Goal: Transaction & Acquisition: Obtain resource

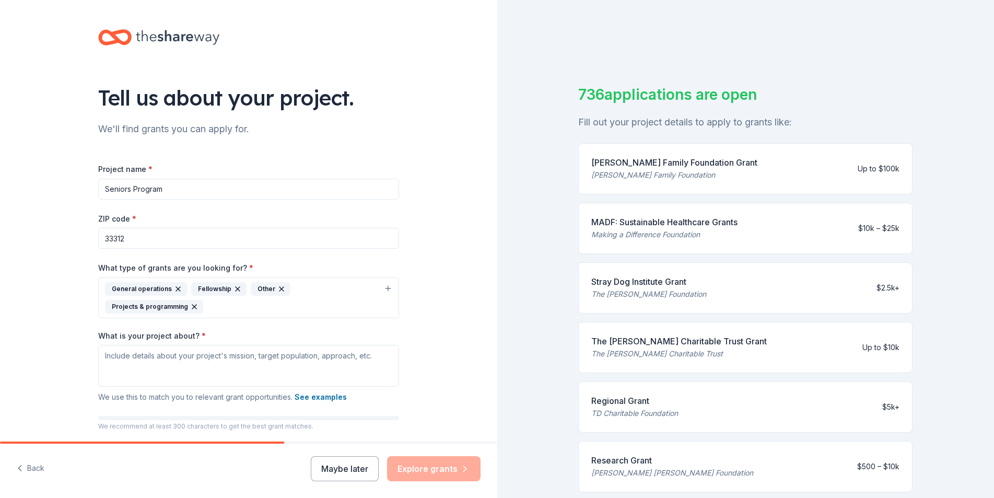
scroll to position [77, 0]
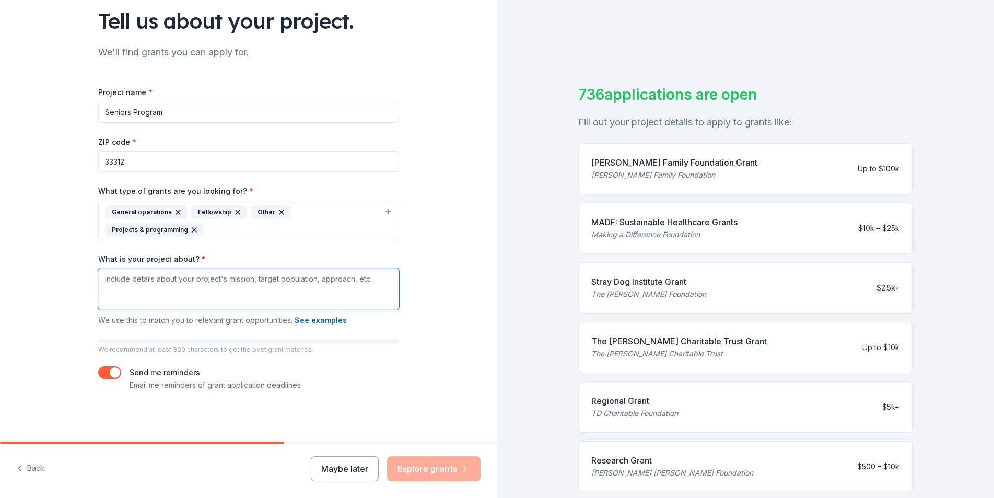
drag, startPoint x: 0, startPoint y: 0, endPoint x: 129, endPoint y: 291, distance: 318.3
paste textarea "The Bridging Generations Wellness Program is a community-based initiative offer…"
type textarea "The Bridging Generations Wellness Program is a community-based initiative offer…"
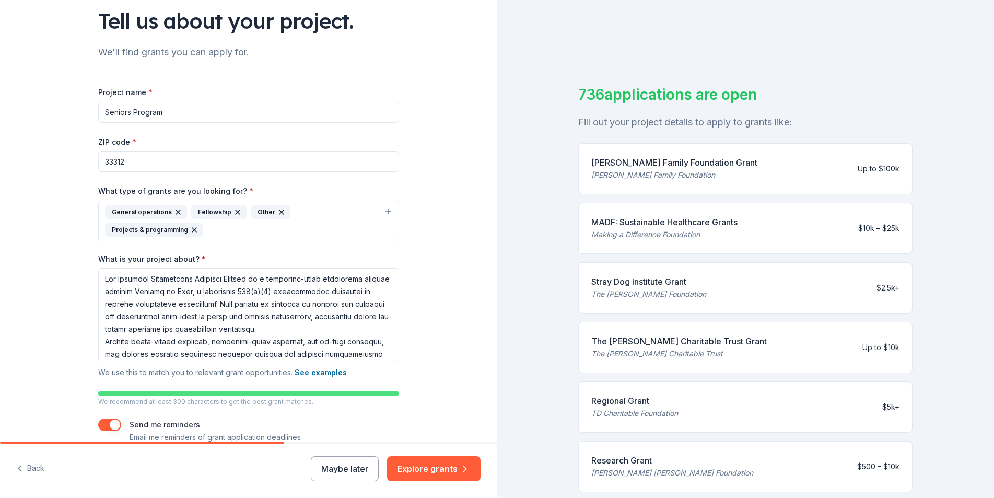
click at [156, 174] on div "Project name * Seniors Program ZIP code * 33312 What type of grants are you loo…" at bounding box center [248, 265] width 301 height 358
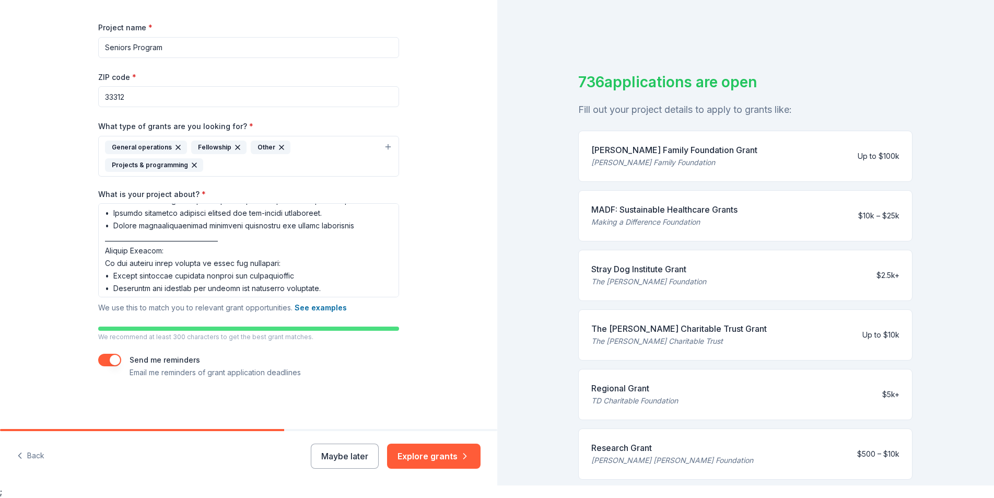
scroll to position [517, 0]
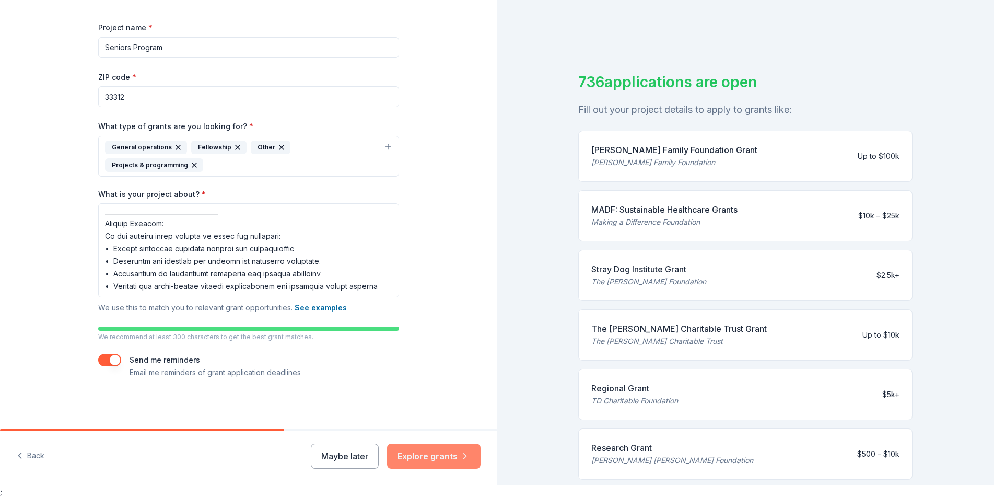
click at [436, 455] on button "Explore grants" at bounding box center [433, 455] width 93 height 25
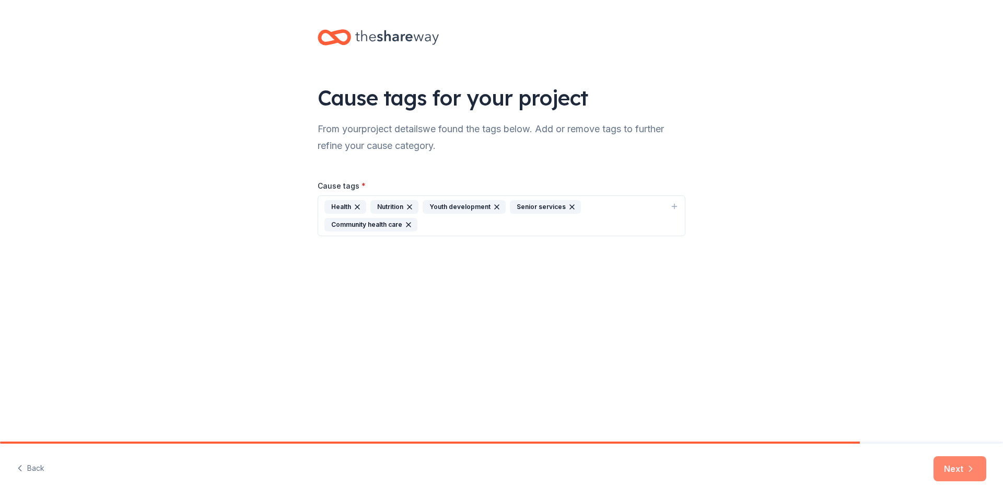
click at [959, 465] on button "Next" at bounding box center [959, 468] width 53 height 25
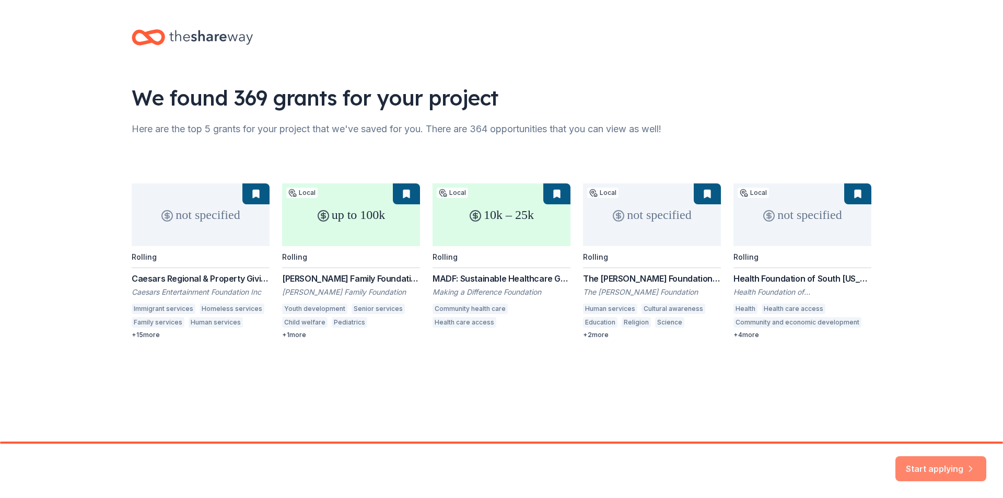
click at [923, 461] on button "Start applying" at bounding box center [940, 462] width 91 height 25
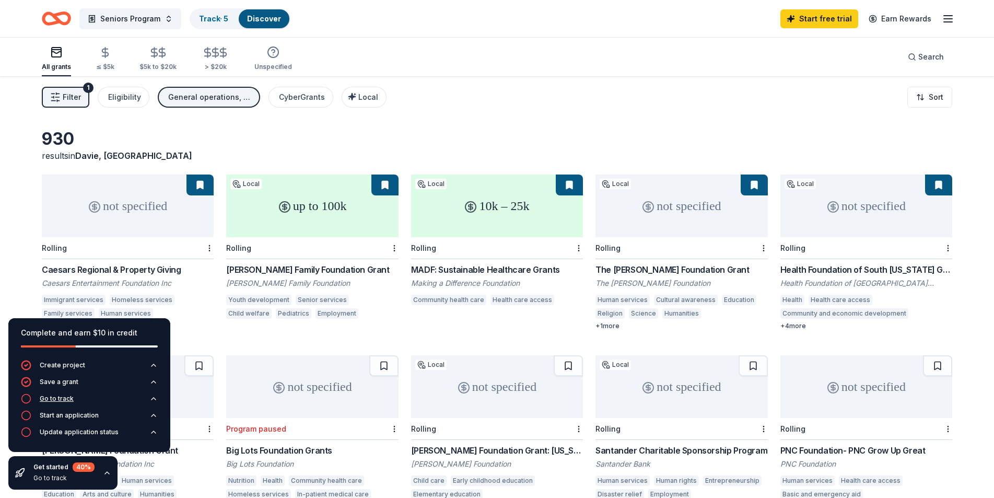
click at [29, 401] on icon "button" at bounding box center [26, 398] width 10 height 10
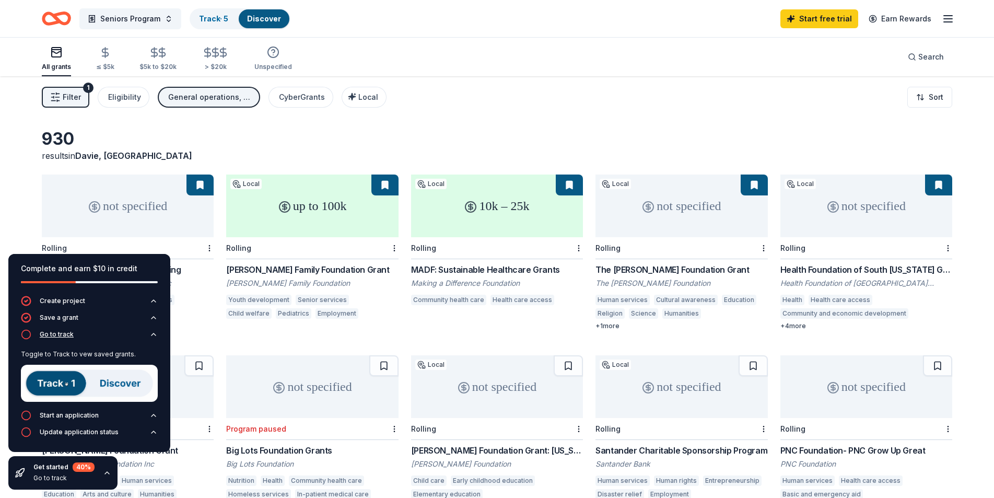
click at [27, 335] on icon "button" at bounding box center [26, 334] width 10 height 10
click at [27, 335] on div "Create project Save a grant Go to track Toggle to Track to vew saved grants. St…" at bounding box center [89, 374] width 162 height 156
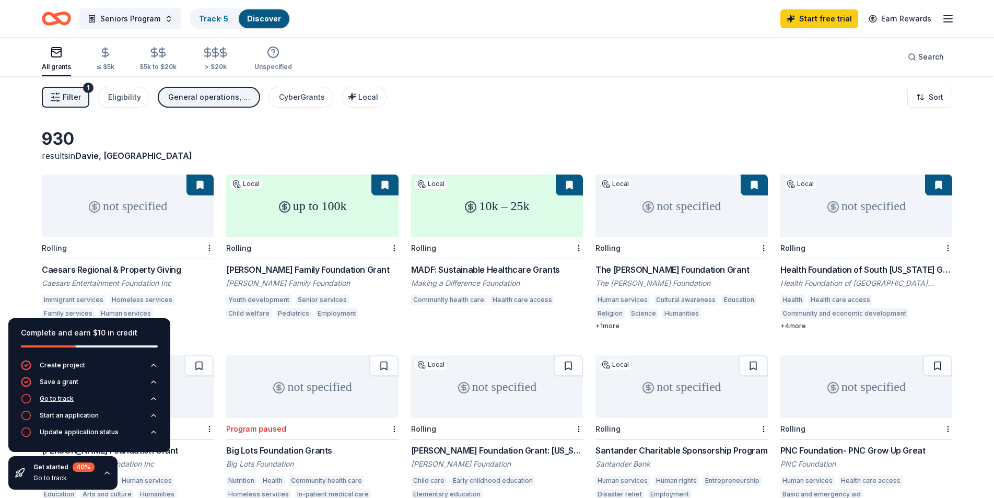
click at [27, 400] on icon "button" at bounding box center [26, 398] width 10 height 10
click at [27, 400] on div "Go to track" at bounding box center [89, 401] width 137 height 17
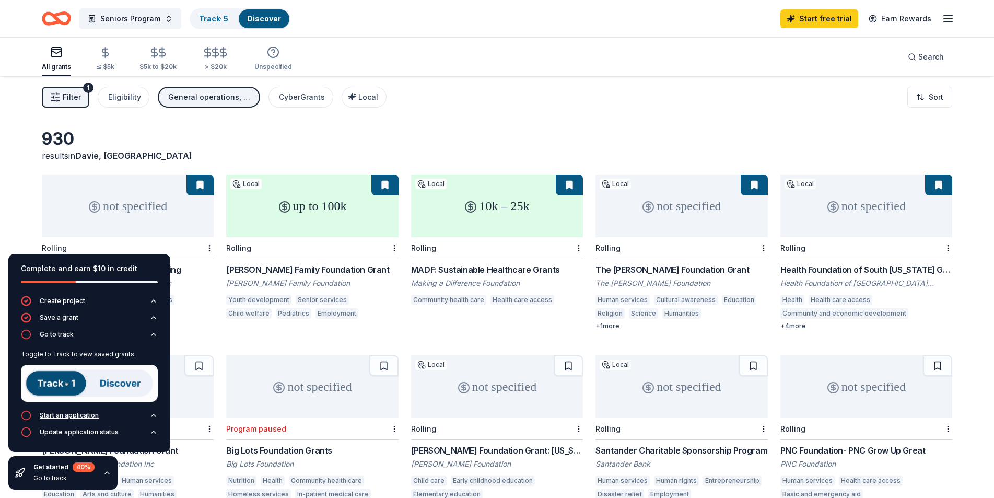
click at [25, 413] on icon "button" at bounding box center [26, 415] width 10 height 10
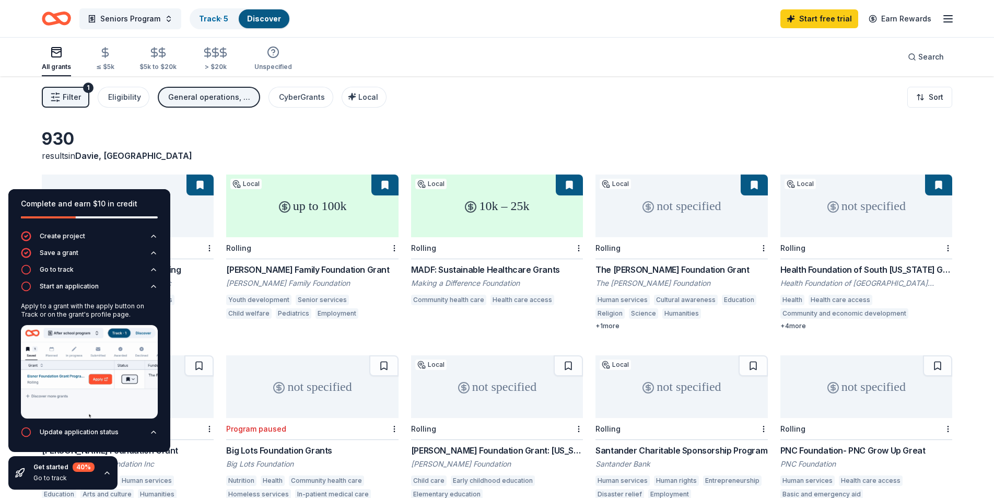
click at [160, 153] on div "results in Davie, FL" at bounding box center [128, 155] width 172 height 13
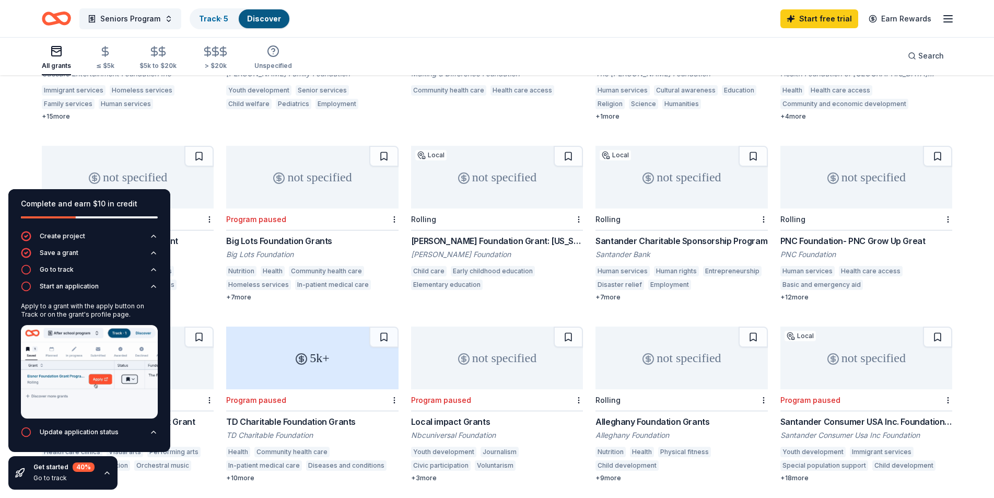
scroll to position [209, 0]
click at [24, 137] on div "930 results in Davie, FL not specified Rolling Caesars Regional & Property Givi…" at bounding box center [497, 487] width 994 height 1240
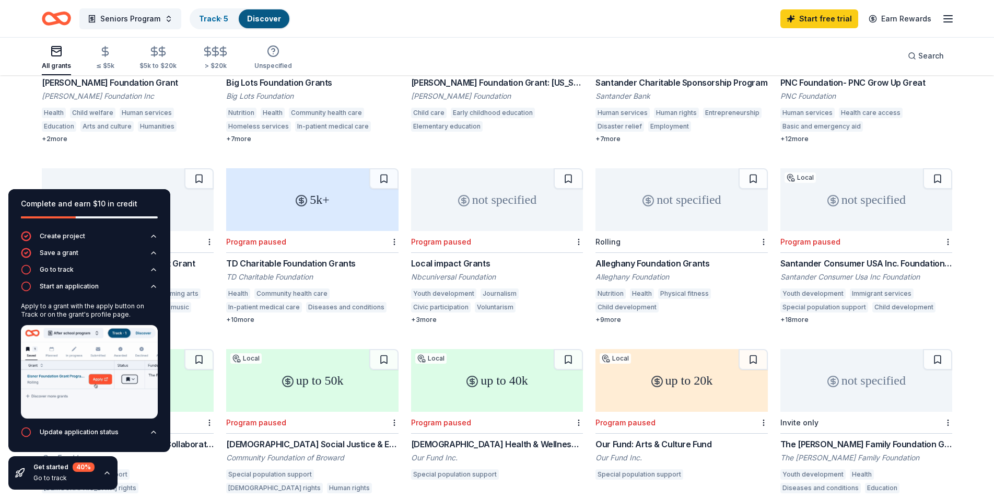
scroll to position [470, 0]
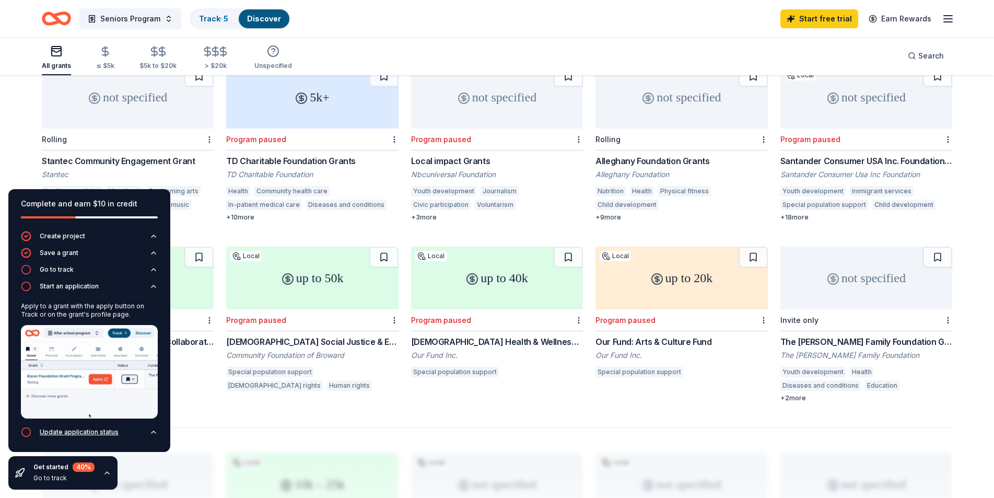
click at [151, 430] on icon "button" at bounding box center [153, 432] width 8 height 8
click at [152, 430] on div "Update application status" at bounding box center [89, 435] width 137 height 17
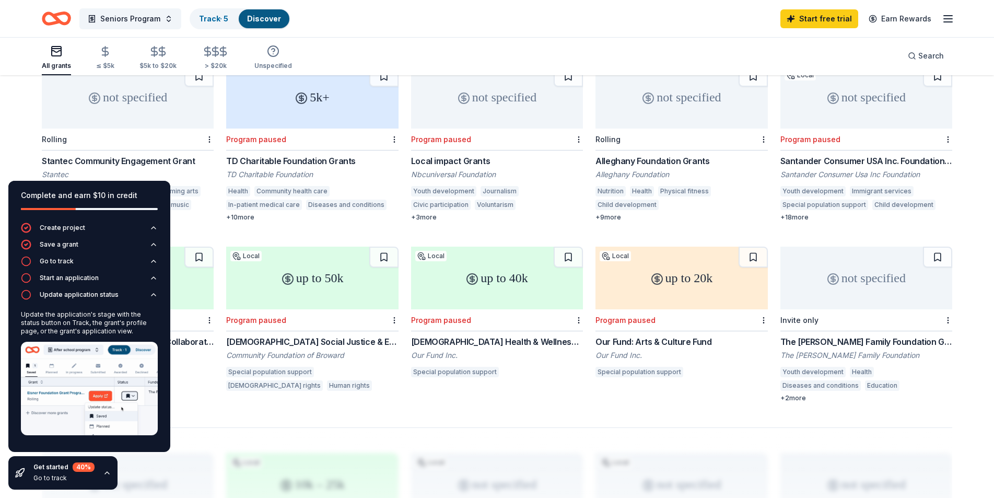
click at [53, 476] on div "Go to track" at bounding box center [63, 478] width 61 height 8
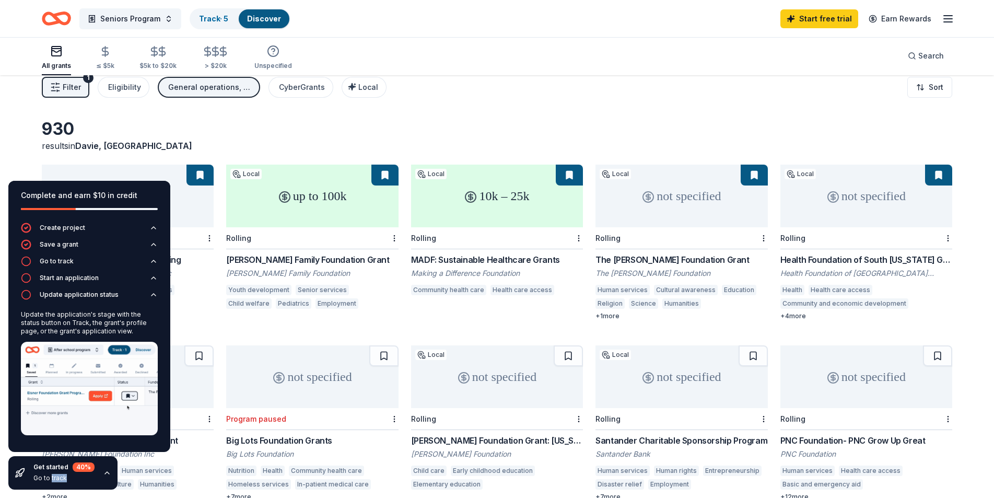
scroll to position [0, 0]
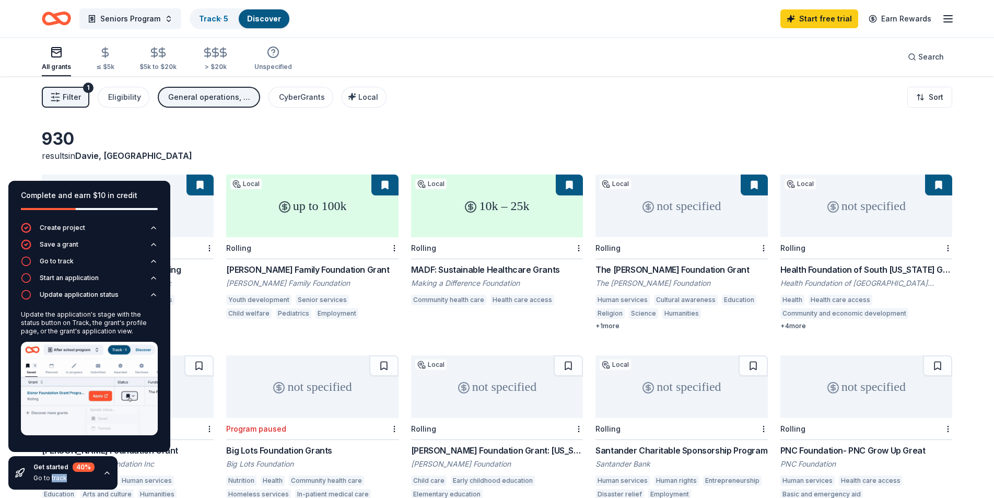
click at [271, 266] on div "[PERSON_NAME] Family Foundation Grant" at bounding box center [312, 269] width 172 height 13
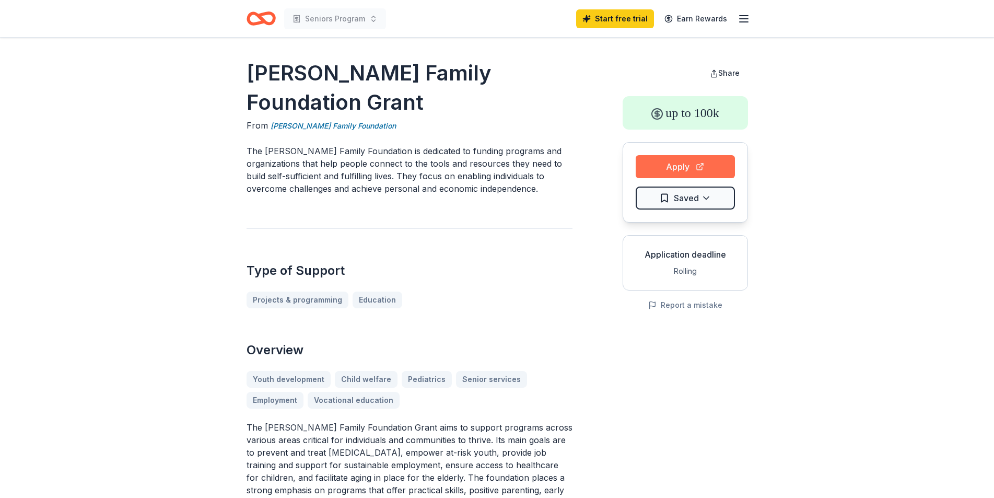
click at [674, 168] on button "Apply" at bounding box center [685, 166] width 99 height 23
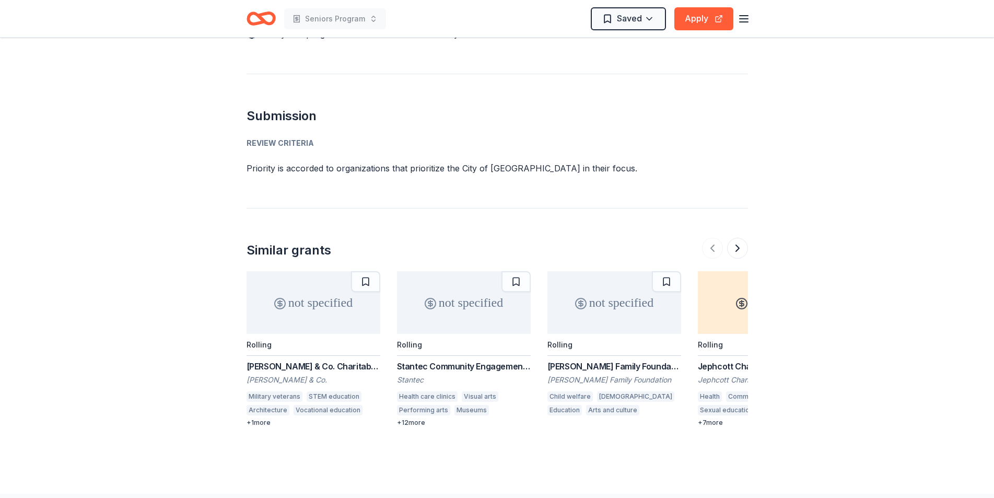
scroll to position [1297, 0]
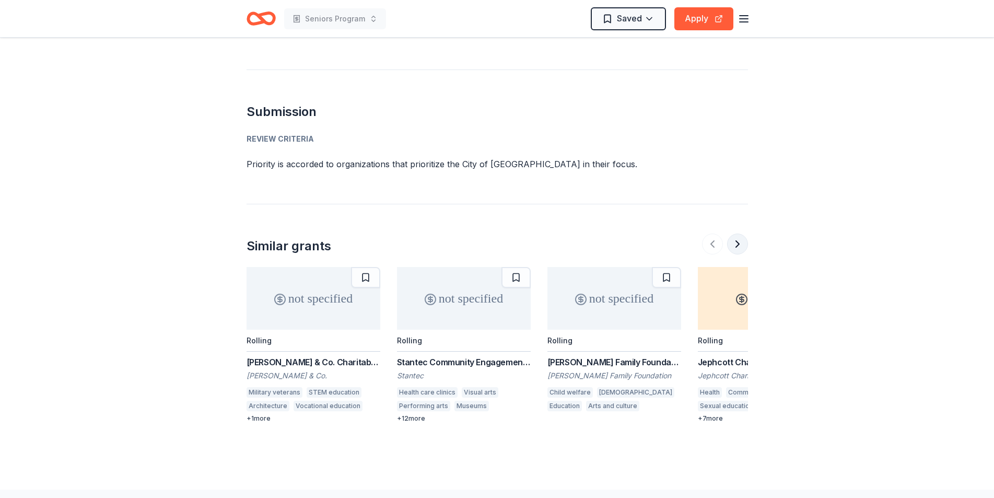
click at [739, 233] on button at bounding box center [737, 243] width 21 height 21
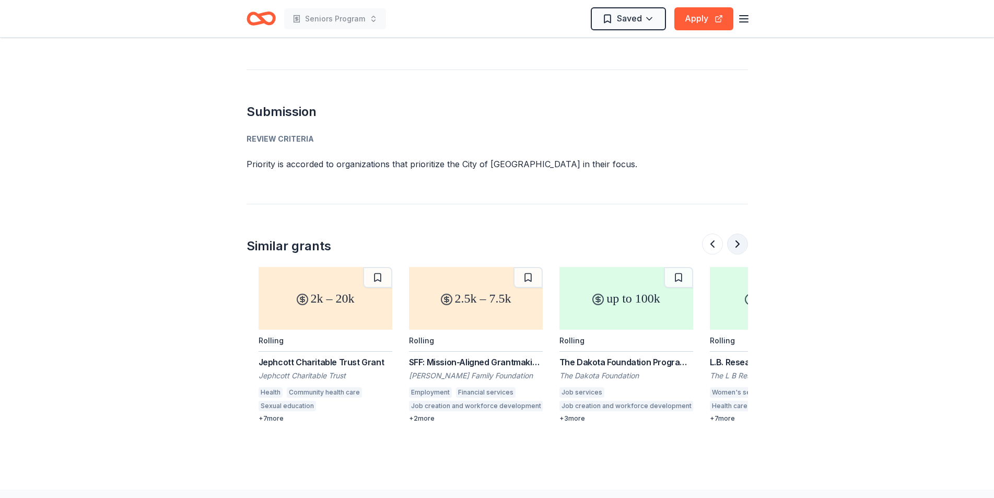
scroll to position [0, 451]
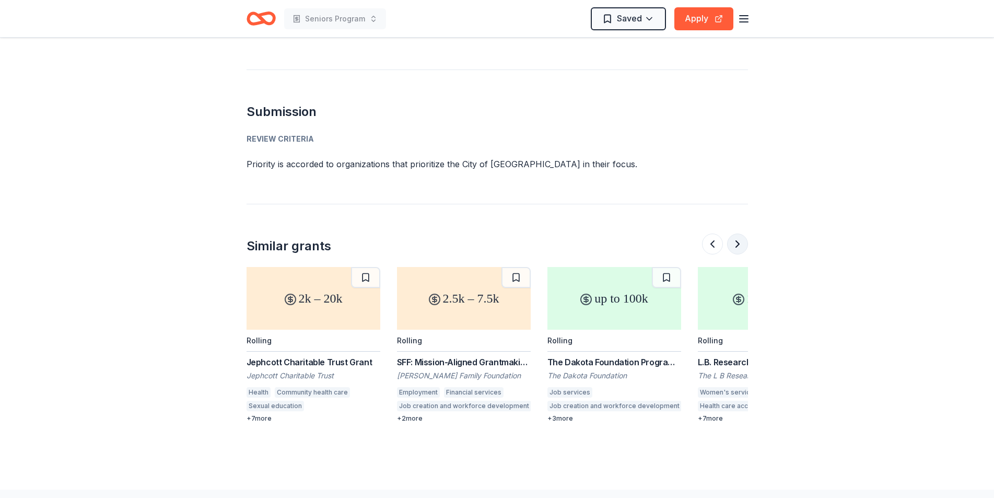
click at [736, 233] on button at bounding box center [737, 243] width 21 height 21
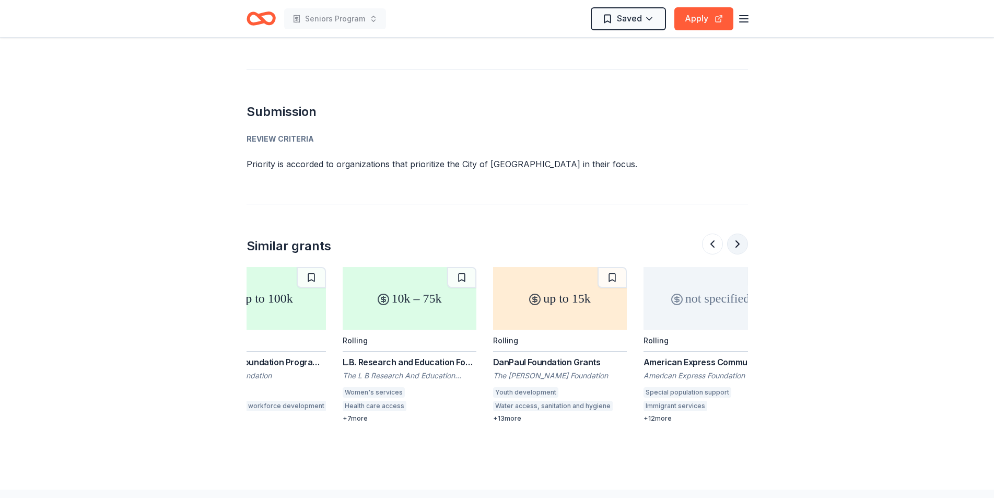
scroll to position [0, 903]
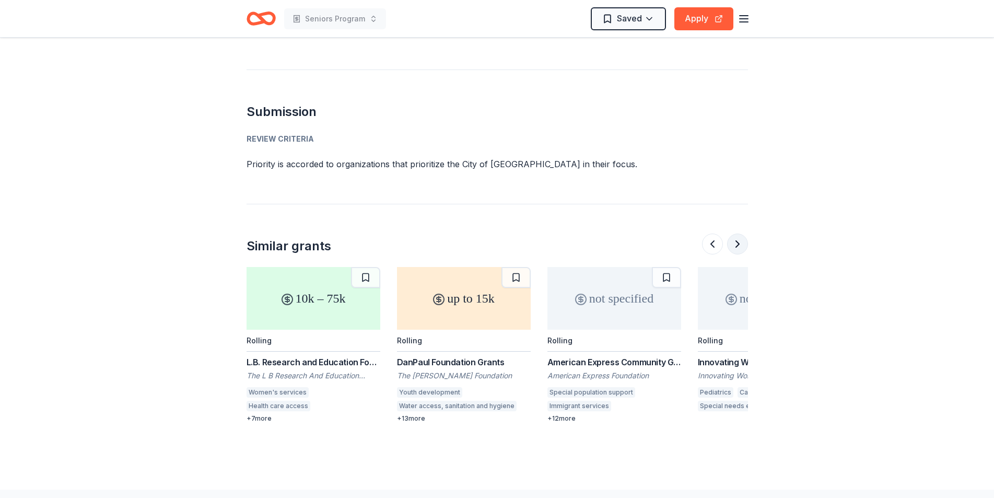
click at [739, 233] on button at bounding box center [737, 243] width 21 height 21
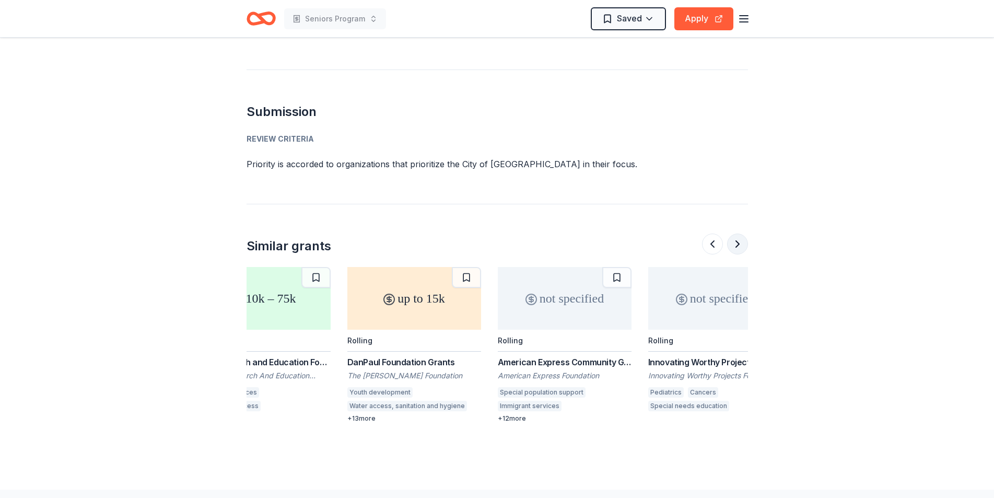
scroll to position [0, 986]
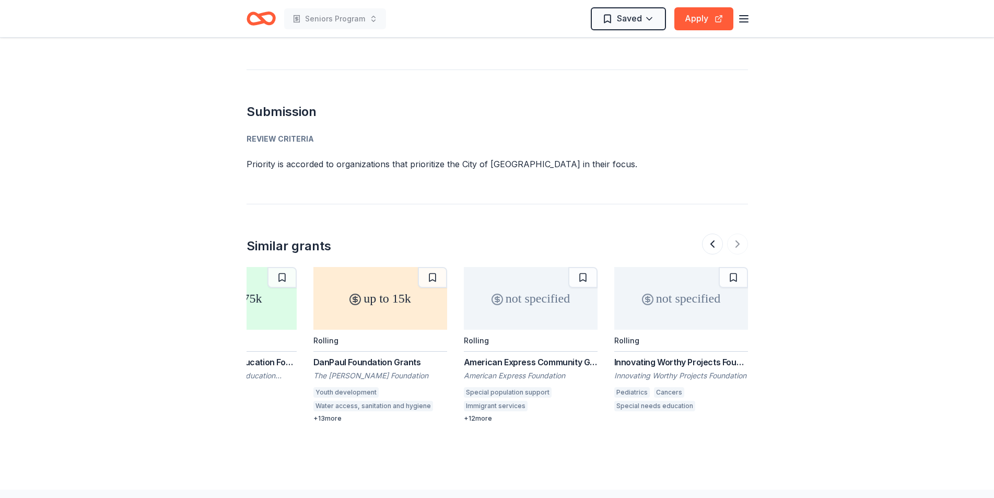
click at [734, 233] on div at bounding box center [725, 243] width 46 height 21
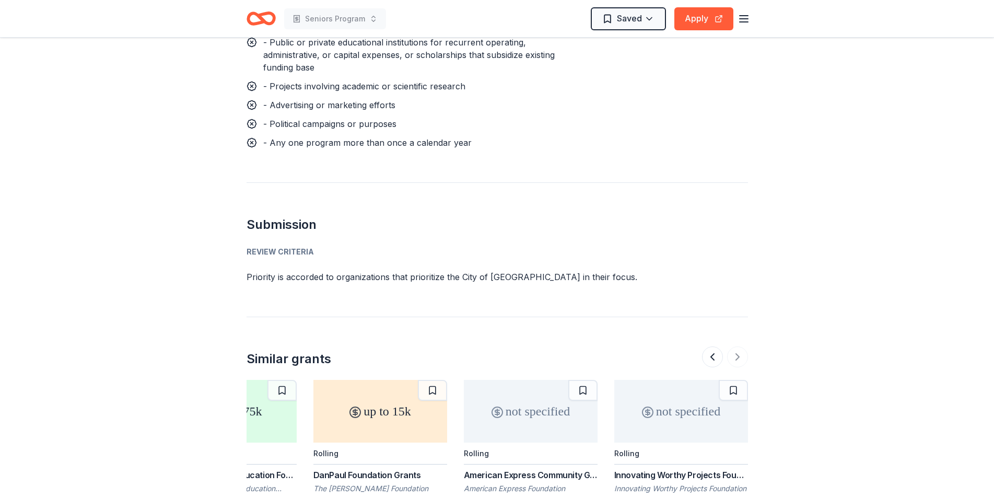
scroll to position [1297, 0]
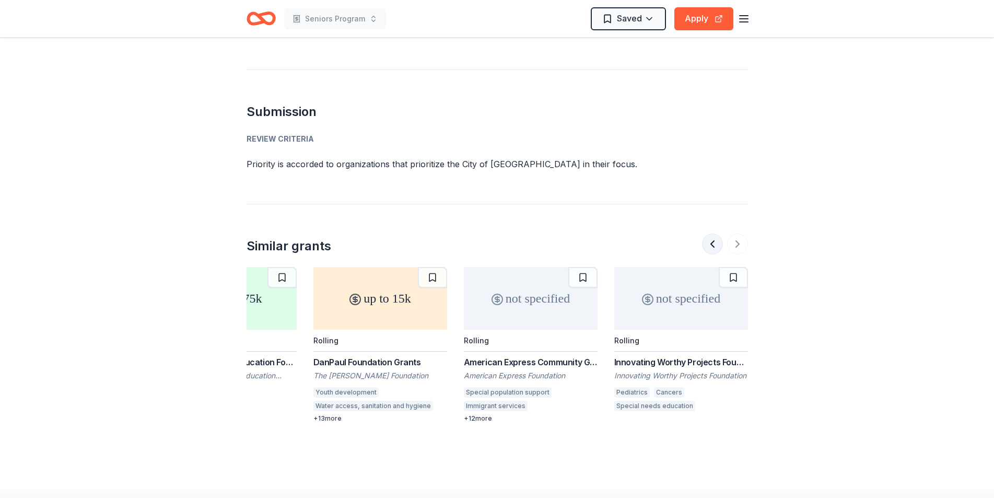
click at [715, 233] on button at bounding box center [712, 243] width 21 height 21
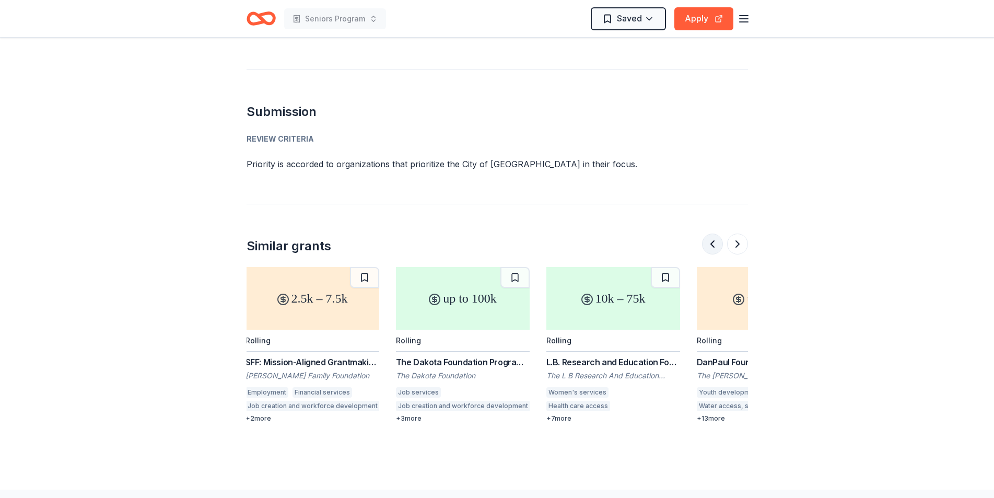
scroll to position [0, 602]
click at [715, 233] on button at bounding box center [712, 243] width 21 height 21
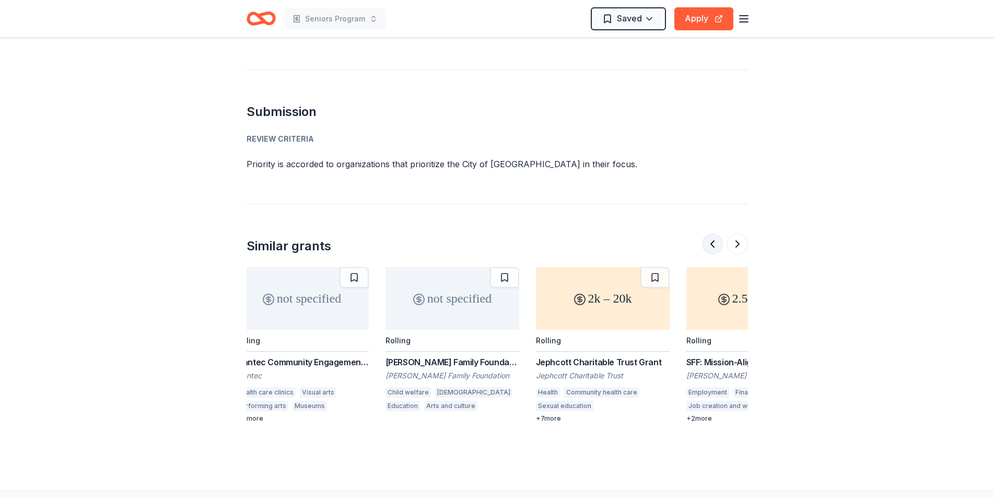
scroll to position [0, 150]
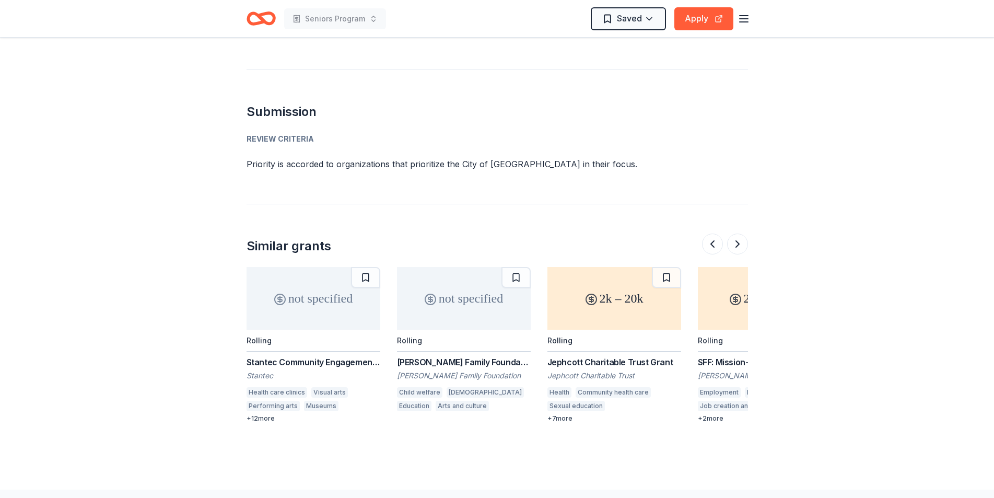
click at [451, 356] on div "Hodges Family Foundation Grants" at bounding box center [464, 362] width 134 height 13
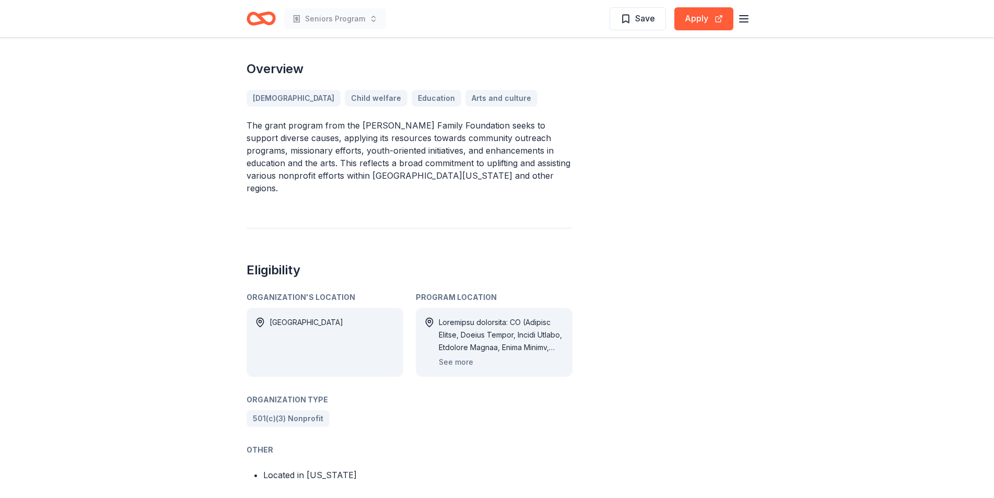
scroll to position [297, 0]
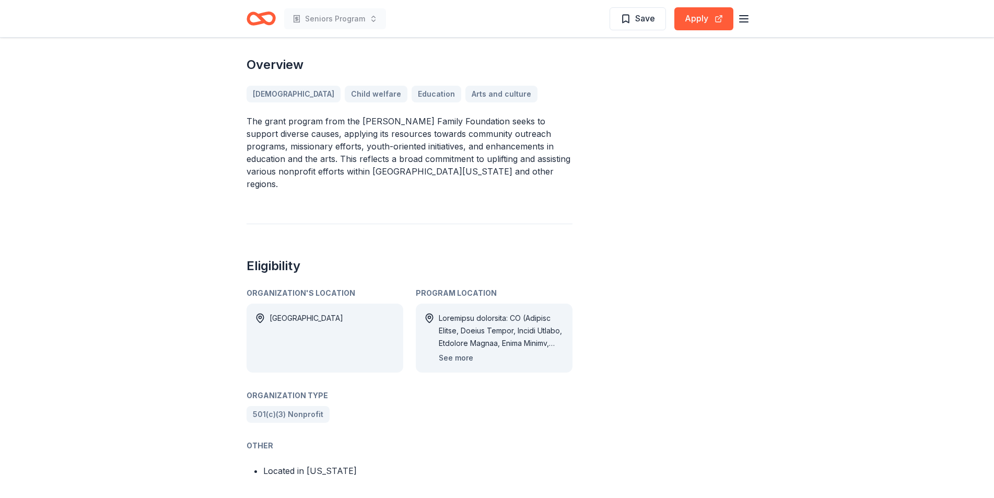
click at [462, 352] on button "See more" at bounding box center [456, 358] width 34 height 13
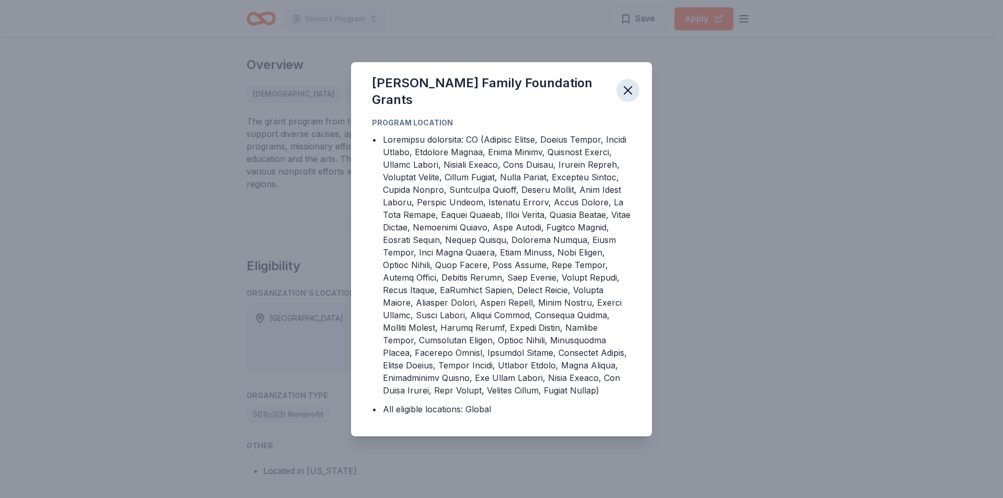
click at [626, 84] on icon "button" at bounding box center [628, 90] width 15 height 15
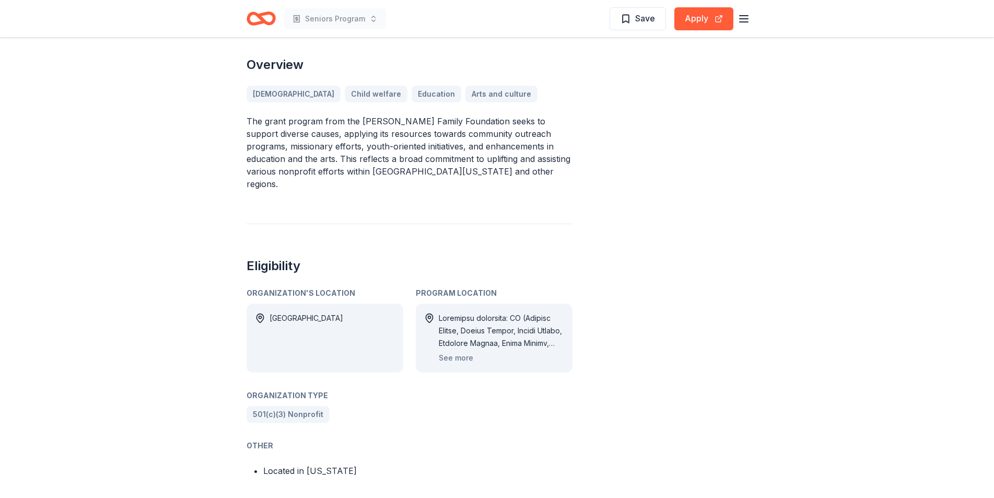
click at [624, 91] on icon "button" at bounding box center [617, 98] width 14 height 14
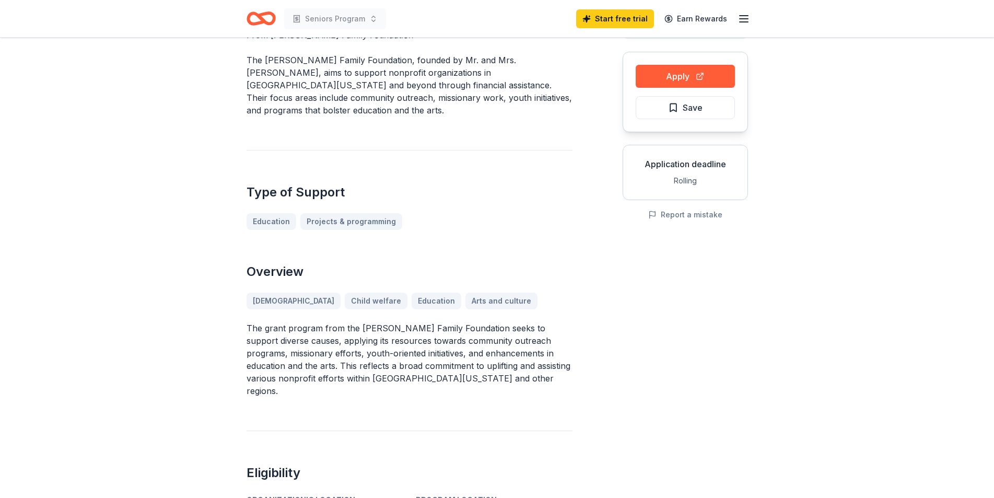
scroll to position [104, 0]
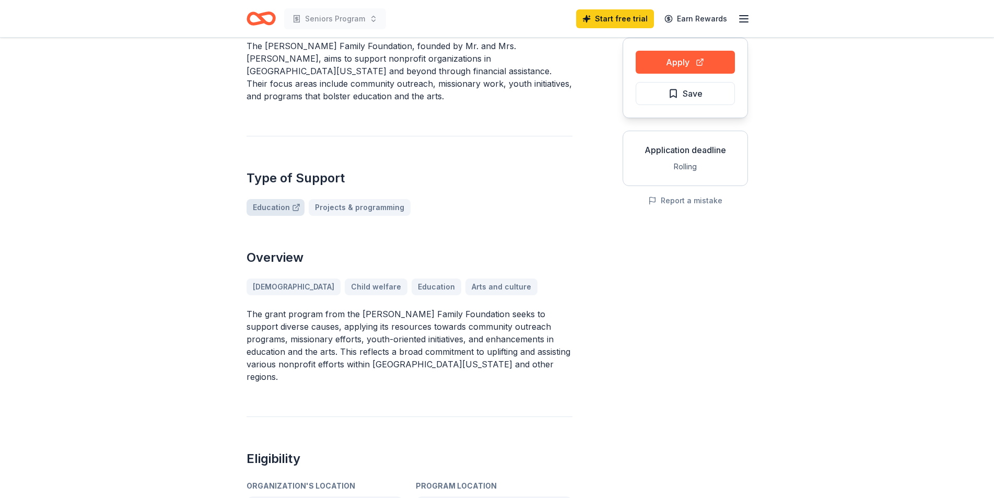
click at [272, 199] on link "Education" at bounding box center [276, 207] width 58 height 17
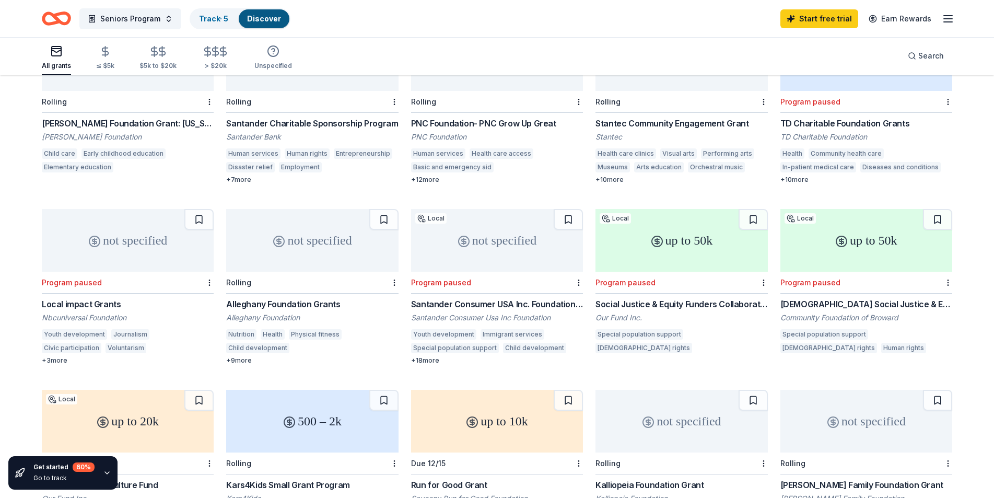
scroll to position [358, 0]
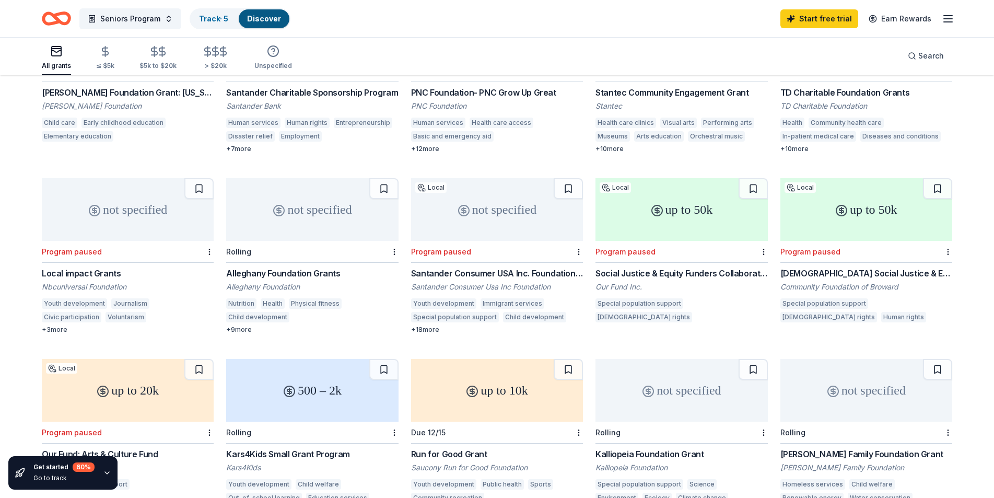
click at [294, 272] on div "Alleghany Foundation Grants" at bounding box center [312, 273] width 172 height 13
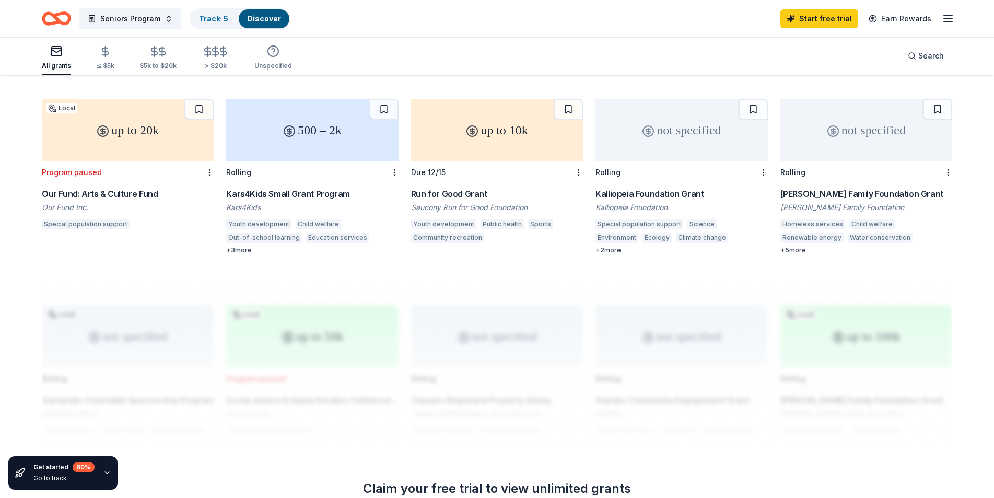
scroll to position [610, 0]
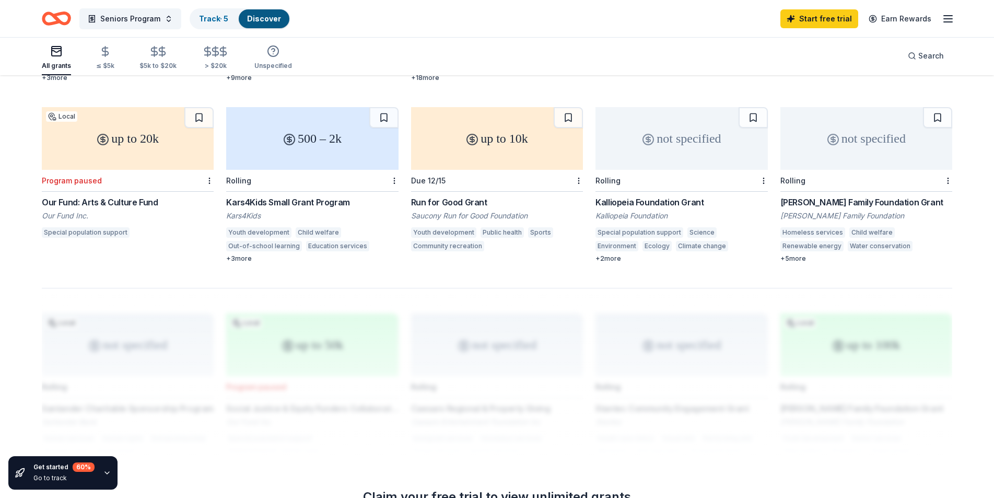
click at [454, 202] on div "Run for Good Grant" at bounding box center [497, 202] width 172 height 13
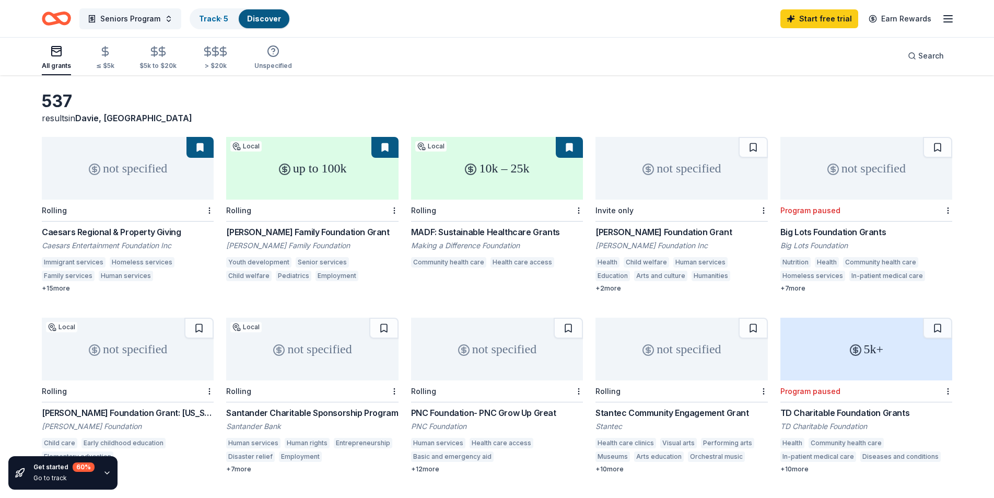
scroll to position [35, 0]
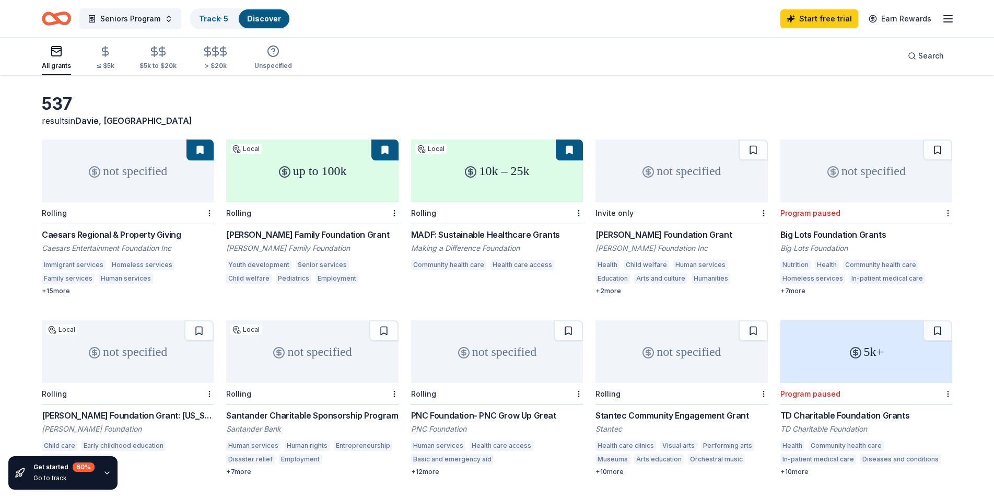
click at [614, 287] on div "+ 2 more" at bounding box center [681, 291] width 172 height 8
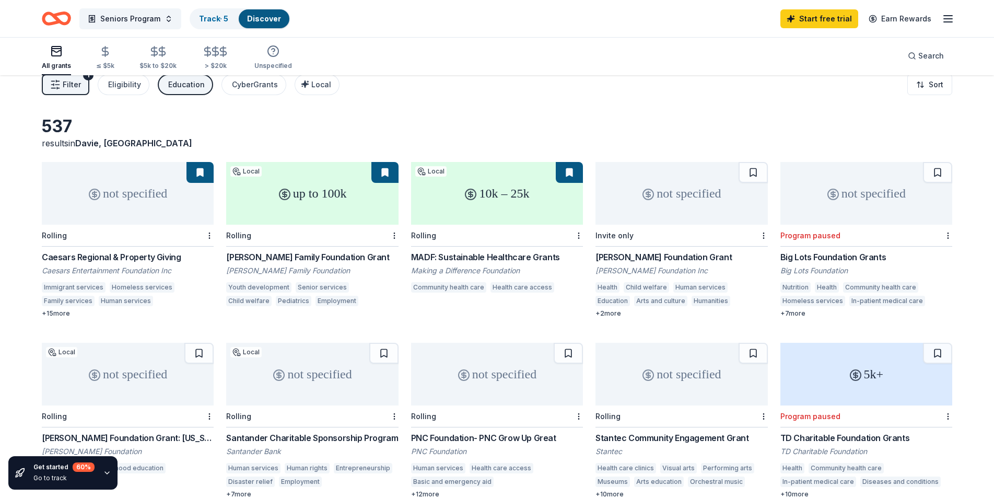
scroll to position [0, 0]
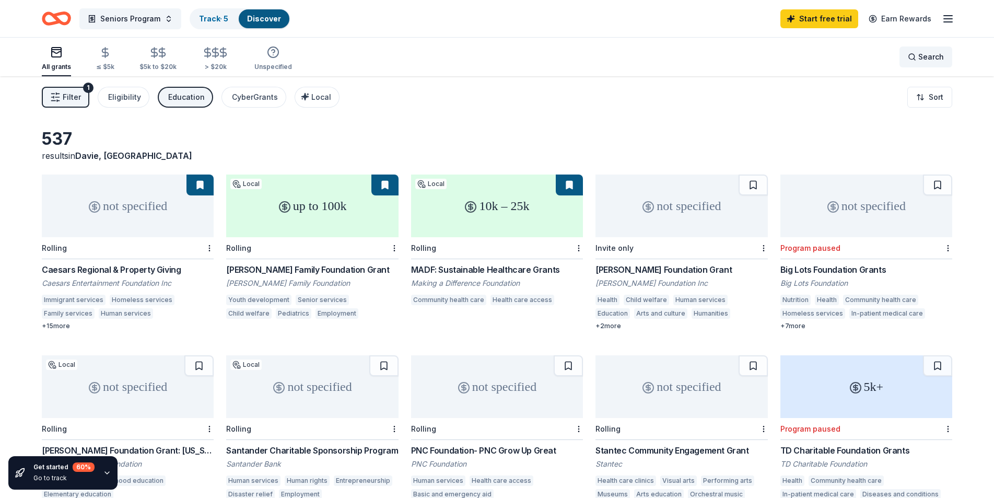
click at [911, 57] on div "Search" at bounding box center [926, 57] width 36 height 13
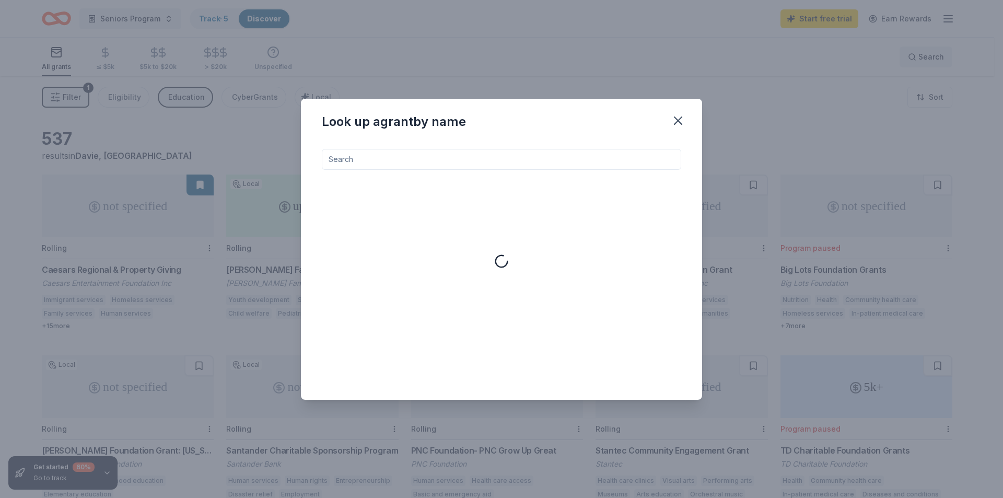
click at [911, 57] on div "Look up a grant by name" at bounding box center [501, 249] width 1003 height 498
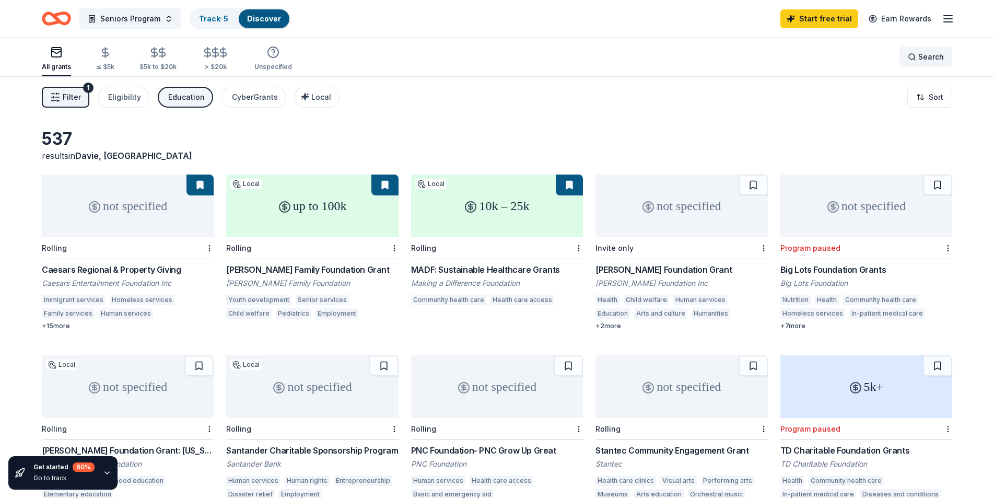
click at [911, 57] on div "Search" at bounding box center [926, 57] width 36 height 13
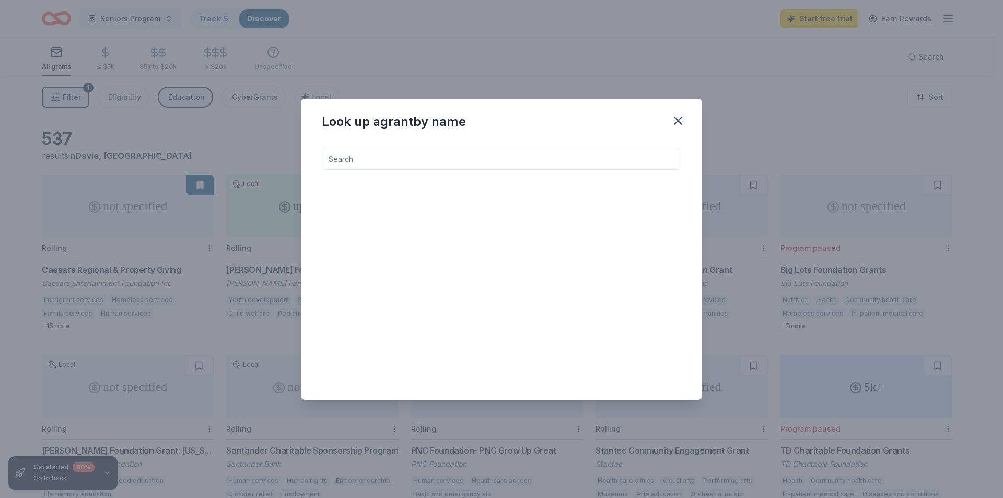
click at [406, 161] on input at bounding box center [501, 159] width 359 height 21
type input "i"
type input "fitness"
click at [499, 199] on icon at bounding box center [501, 203] width 25 height 25
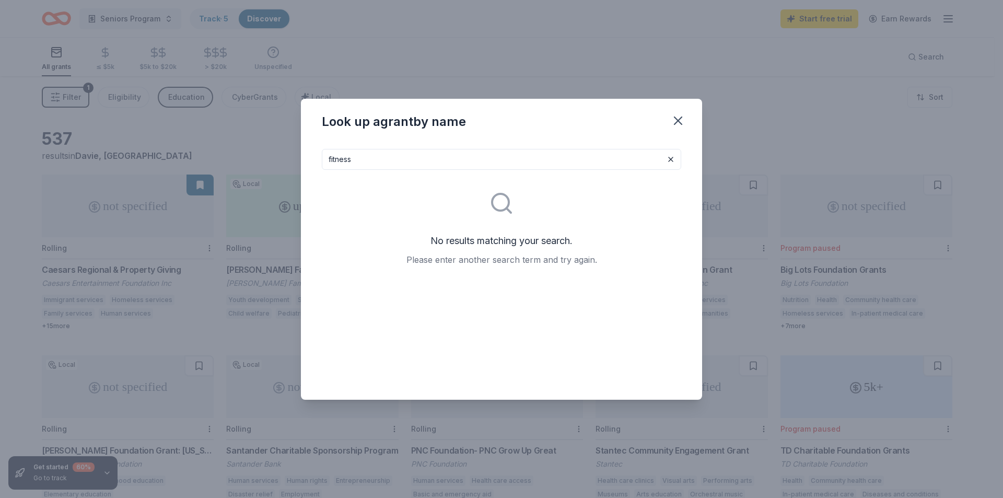
click at [499, 199] on icon at bounding box center [501, 203] width 25 height 25
click at [680, 120] on icon "button" at bounding box center [678, 120] width 15 height 15
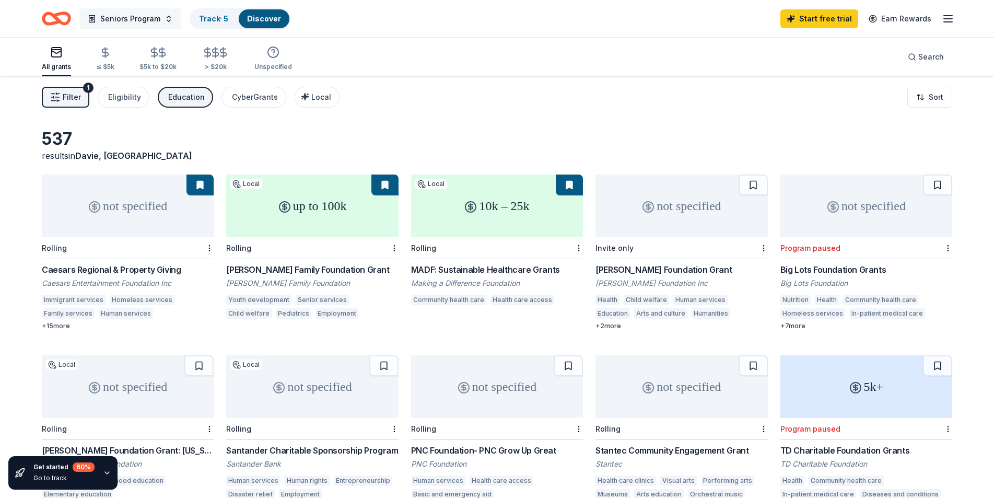
click at [126, 16] on span "Seniors Program" at bounding box center [130, 19] width 60 height 13
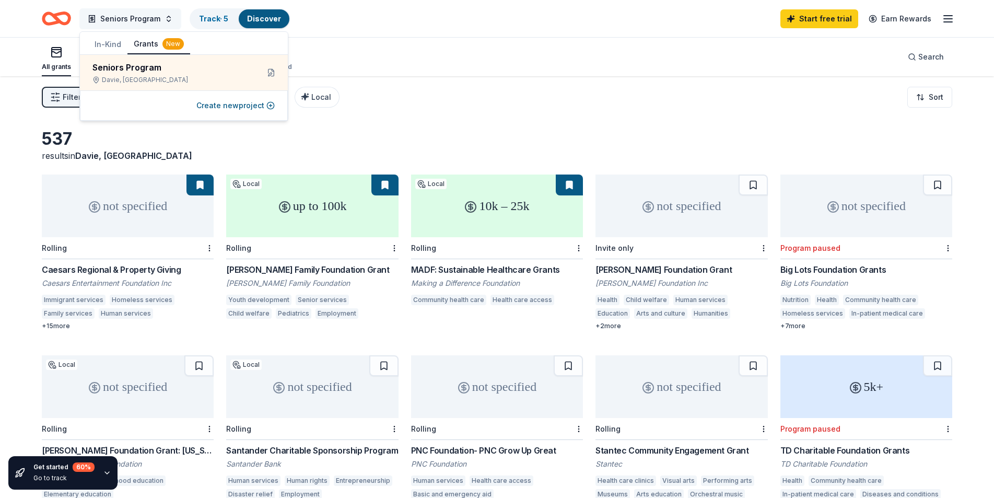
click at [127, 16] on span "Seniors Program" at bounding box center [130, 19] width 60 height 13
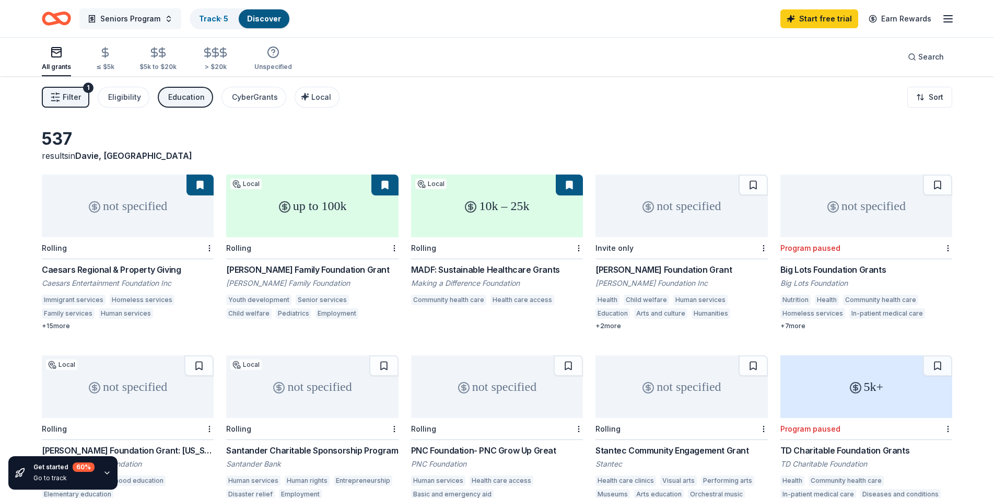
click at [127, 16] on span "Seniors Program" at bounding box center [130, 19] width 60 height 13
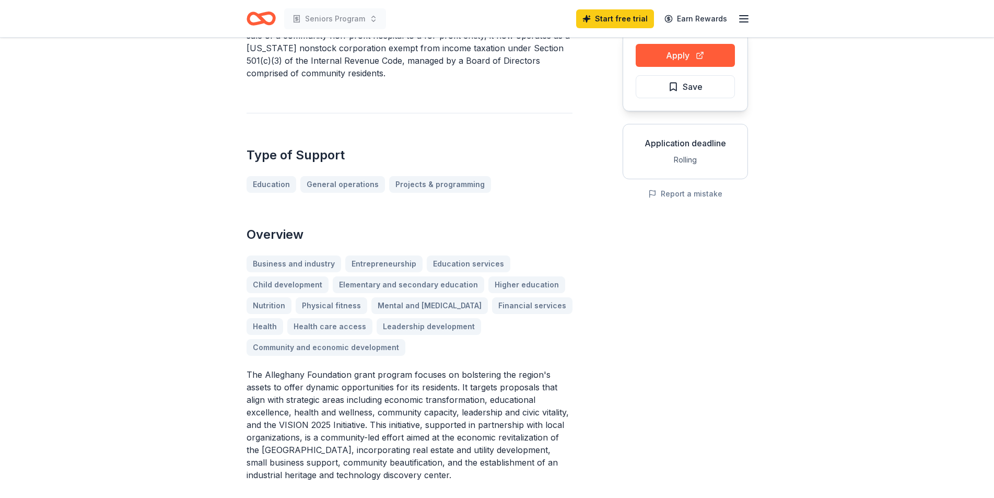
scroll to position [104, 0]
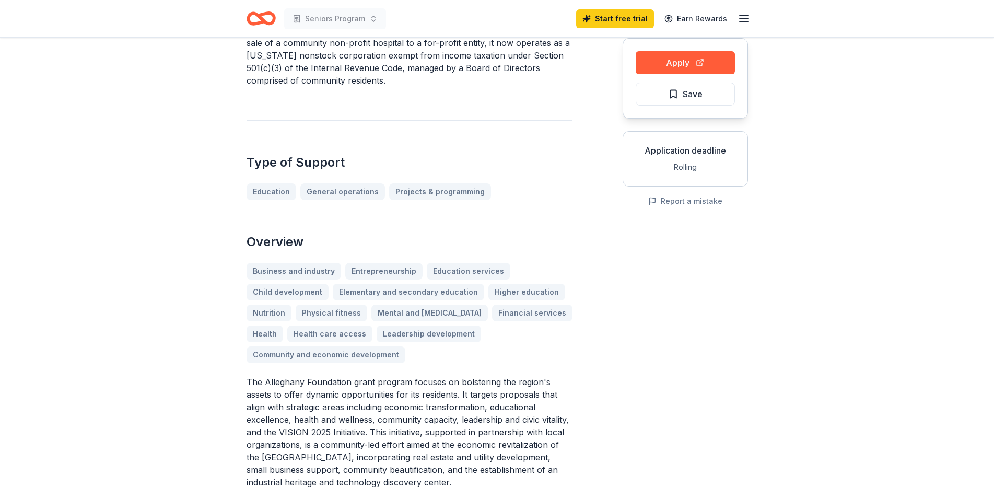
click at [318, 312] on div "Business and industry Entrepreneurship Education services Child development Ele…" at bounding box center [410, 313] width 326 height 100
click at [315, 315] on div "Business and industry Entrepreneurship Education services Child development Ele…" at bounding box center [410, 313] width 326 height 100
click at [315, 313] on div "Business and industry Entrepreneurship Education services Child development Ele…" at bounding box center [410, 313] width 326 height 100
click at [261, 310] on div "Business and industry Entrepreneurship Education services Child development Ele…" at bounding box center [410, 313] width 326 height 100
click at [261, 312] on div "Business and industry Entrepreneurship Education services Child development Ele…" at bounding box center [410, 313] width 326 height 100
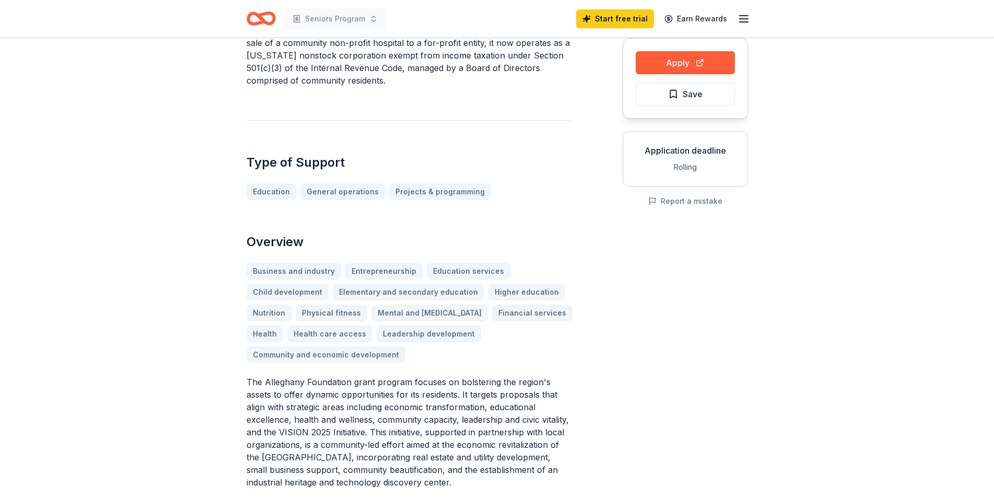
click at [264, 313] on div "Business and industry Entrepreneurship Education services Child development Ele…" at bounding box center [410, 313] width 326 height 100
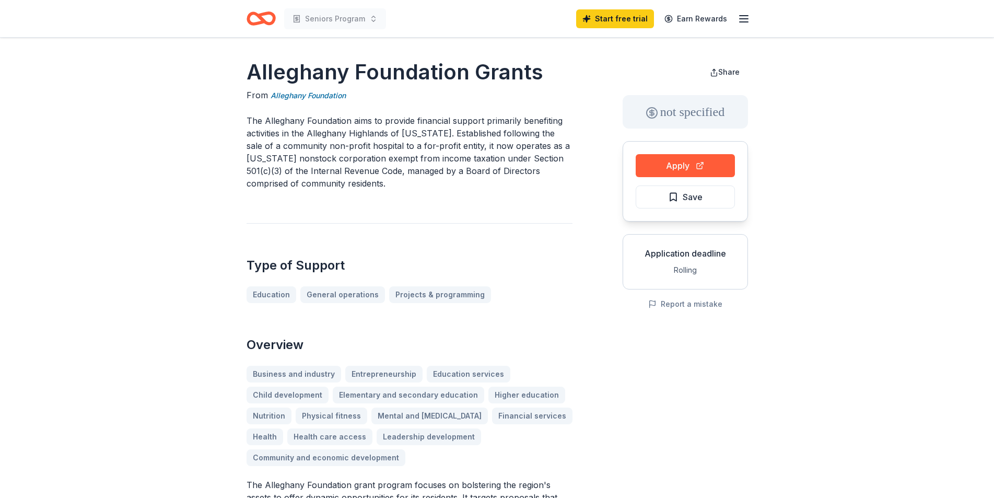
scroll to position [0, 0]
click at [685, 171] on button "Apply" at bounding box center [685, 166] width 99 height 23
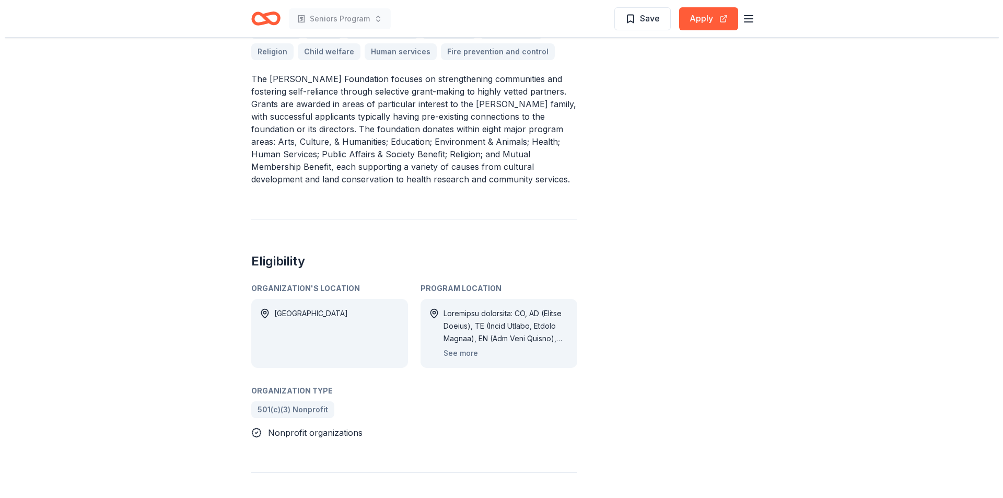
scroll to position [418, 0]
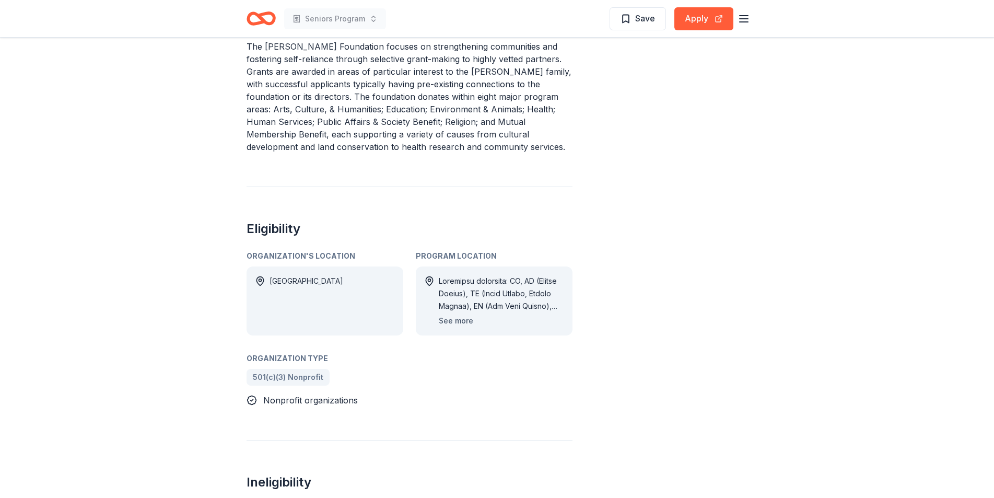
click at [449, 314] on button "See more" at bounding box center [456, 320] width 34 height 13
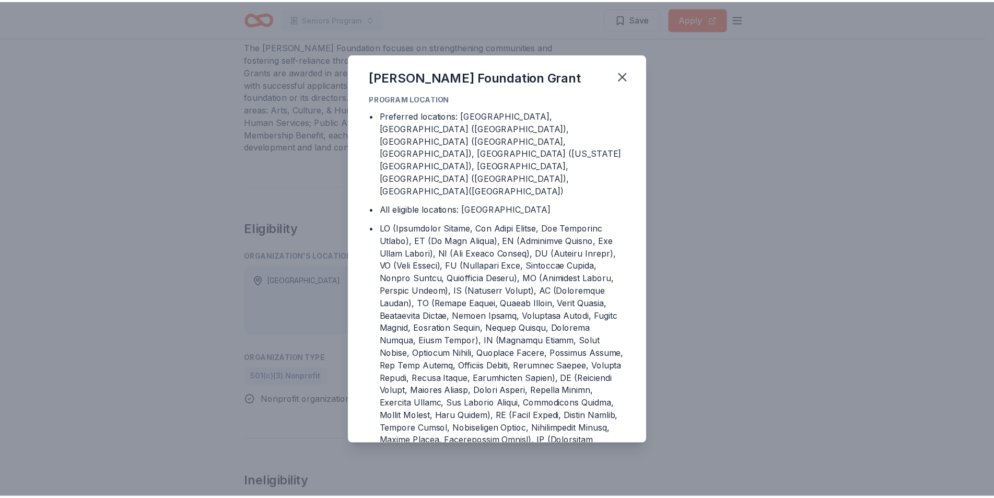
scroll to position [0, 0]
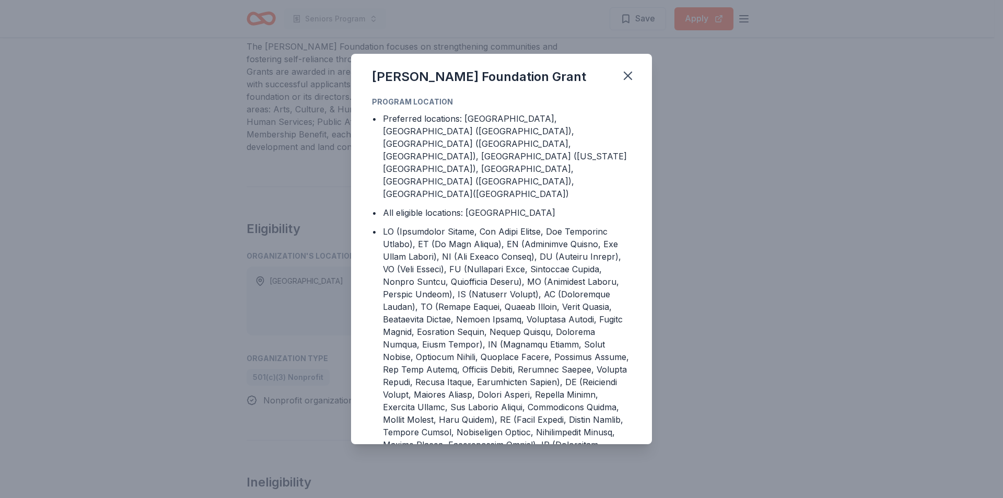
drag, startPoint x: 630, startPoint y: 76, endPoint x: 618, endPoint y: 60, distance: 19.7
click at [629, 72] on icon "button" at bounding box center [628, 75] width 15 height 15
